Goal: Information Seeking & Learning: Learn about a topic

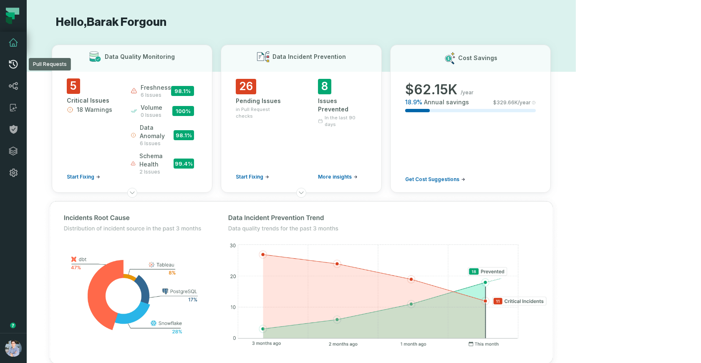
click at [9, 64] on icon at bounding box center [13, 64] width 10 height 10
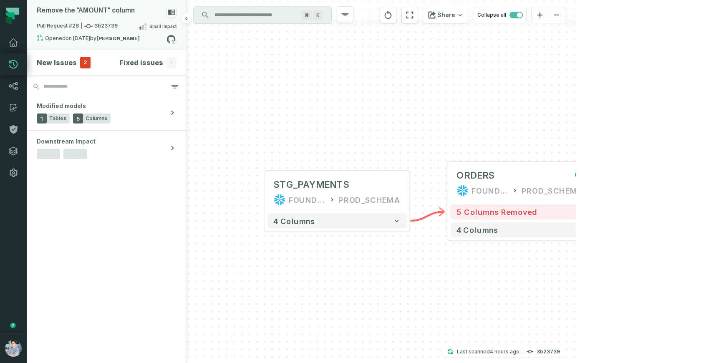
click at [164, 22] on div "Small Impact" at bounding box center [157, 26] width 38 height 10
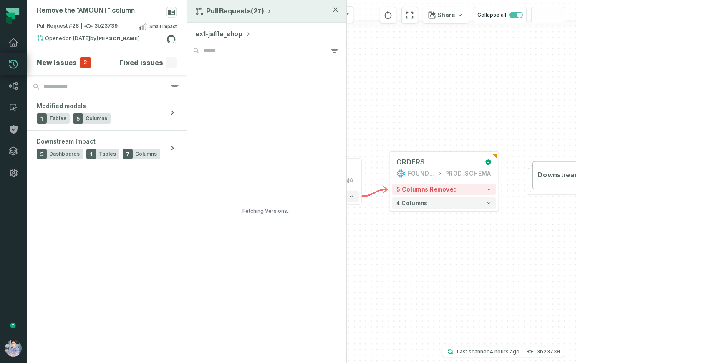
click at [224, 14] on button "Pull Requests (27)" at bounding box center [233, 11] width 77 height 8
click at [224, 44] on div "History of Changes" at bounding box center [237, 47] width 86 height 17
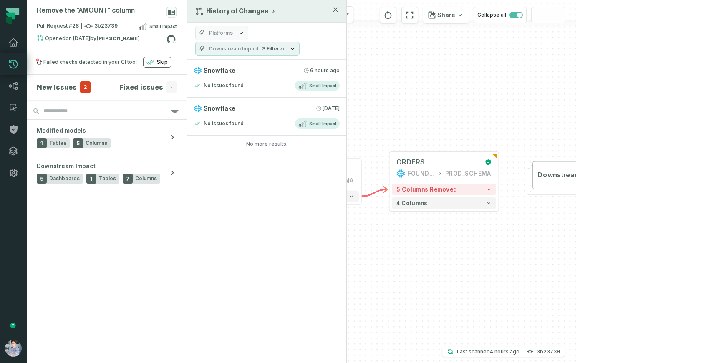
click at [225, 30] on span "Platforms" at bounding box center [221, 33] width 24 height 7
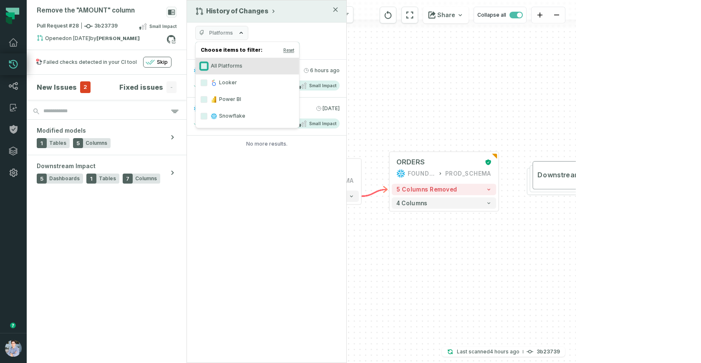
click at [204, 68] on button "All Platforms" at bounding box center [204, 66] width 7 height 7
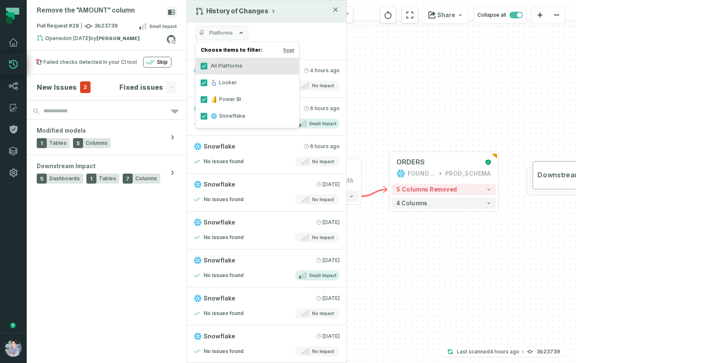
click at [342, 41] on div "Platforms Downstream Impact 3 Filtered" at bounding box center [266, 41] width 159 height 37
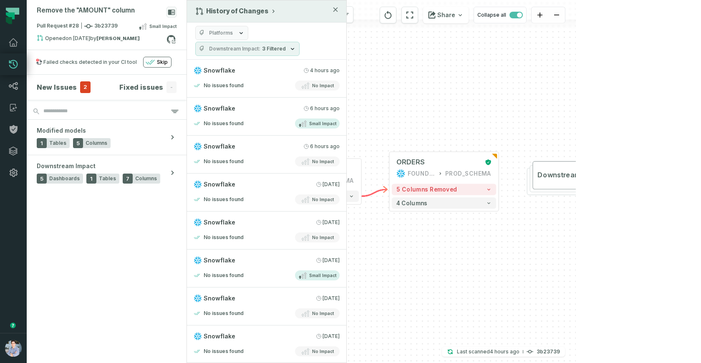
click at [251, 45] on span "Downstream Impact" at bounding box center [234, 48] width 51 height 7
click at [240, 34] on icon "button" at bounding box center [241, 33] width 7 height 7
click at [274, 123] on div "No issues found Small Impact" at bounding box center [267, 123] width 146 height 10
